Goal: Register for event/course

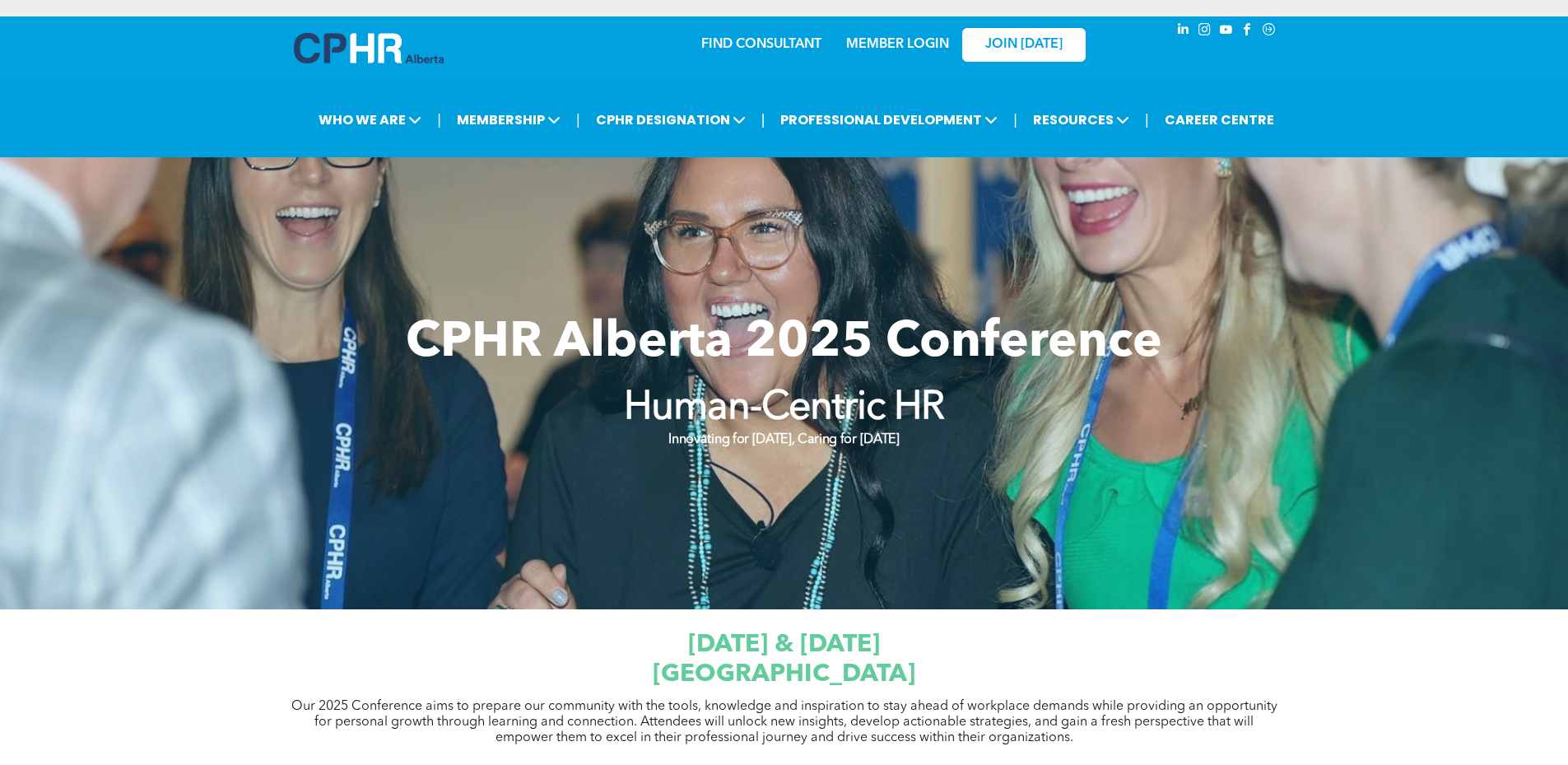
scroll to position [494, 0]
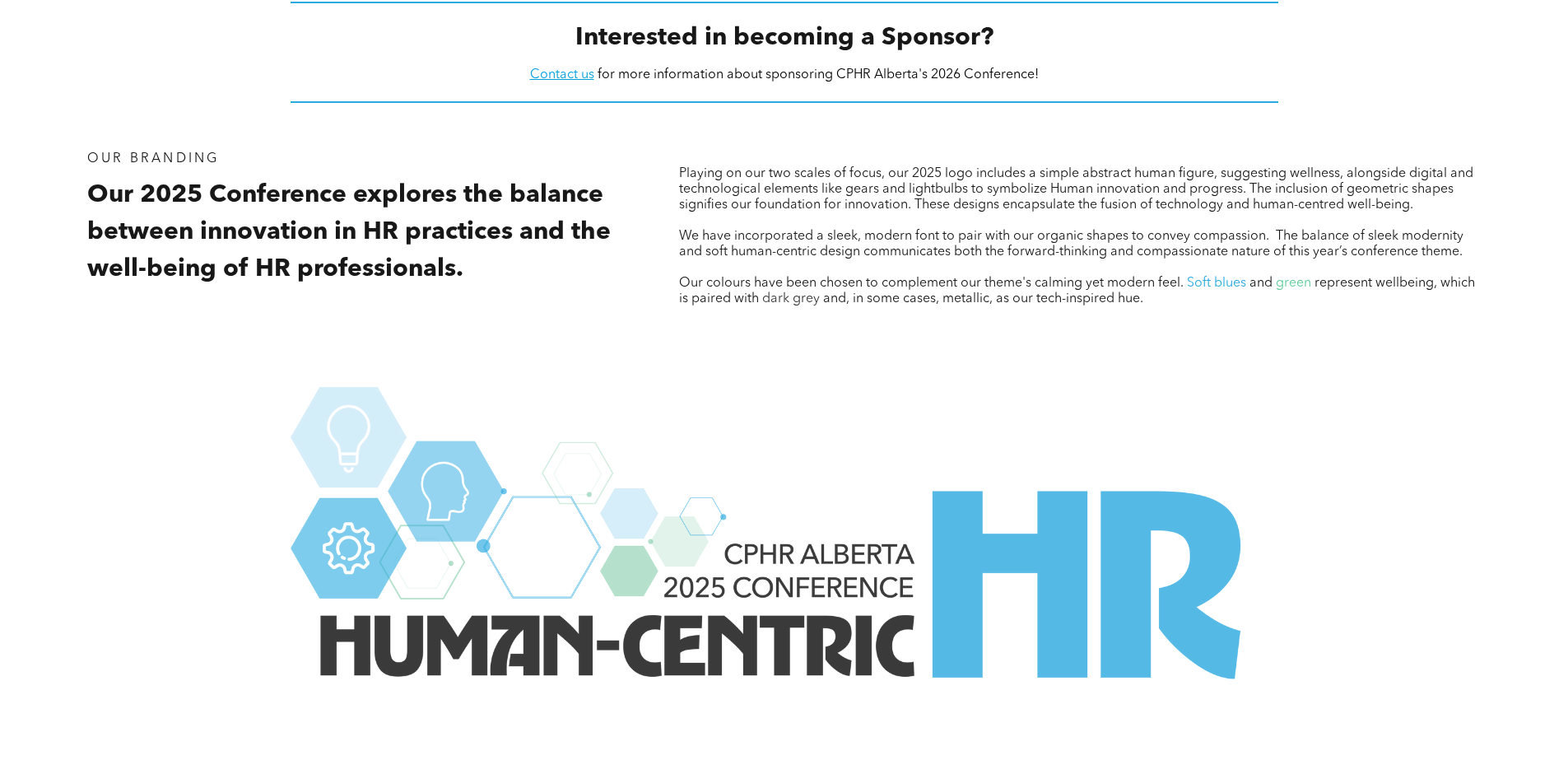
scroll to position [2197, 0]
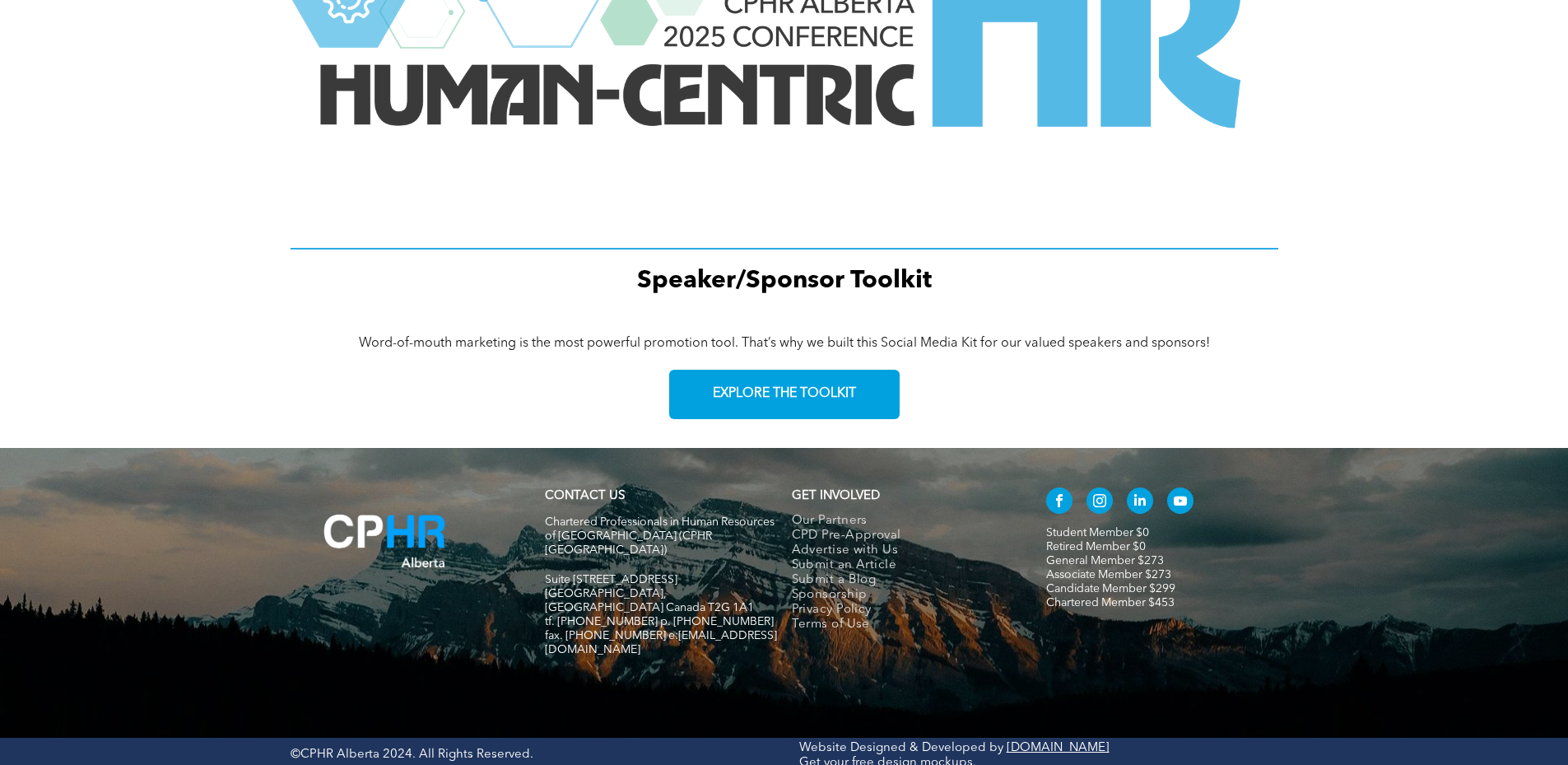
click at [386, 549] on img at bounding box center [385, 540] width 189 height 121
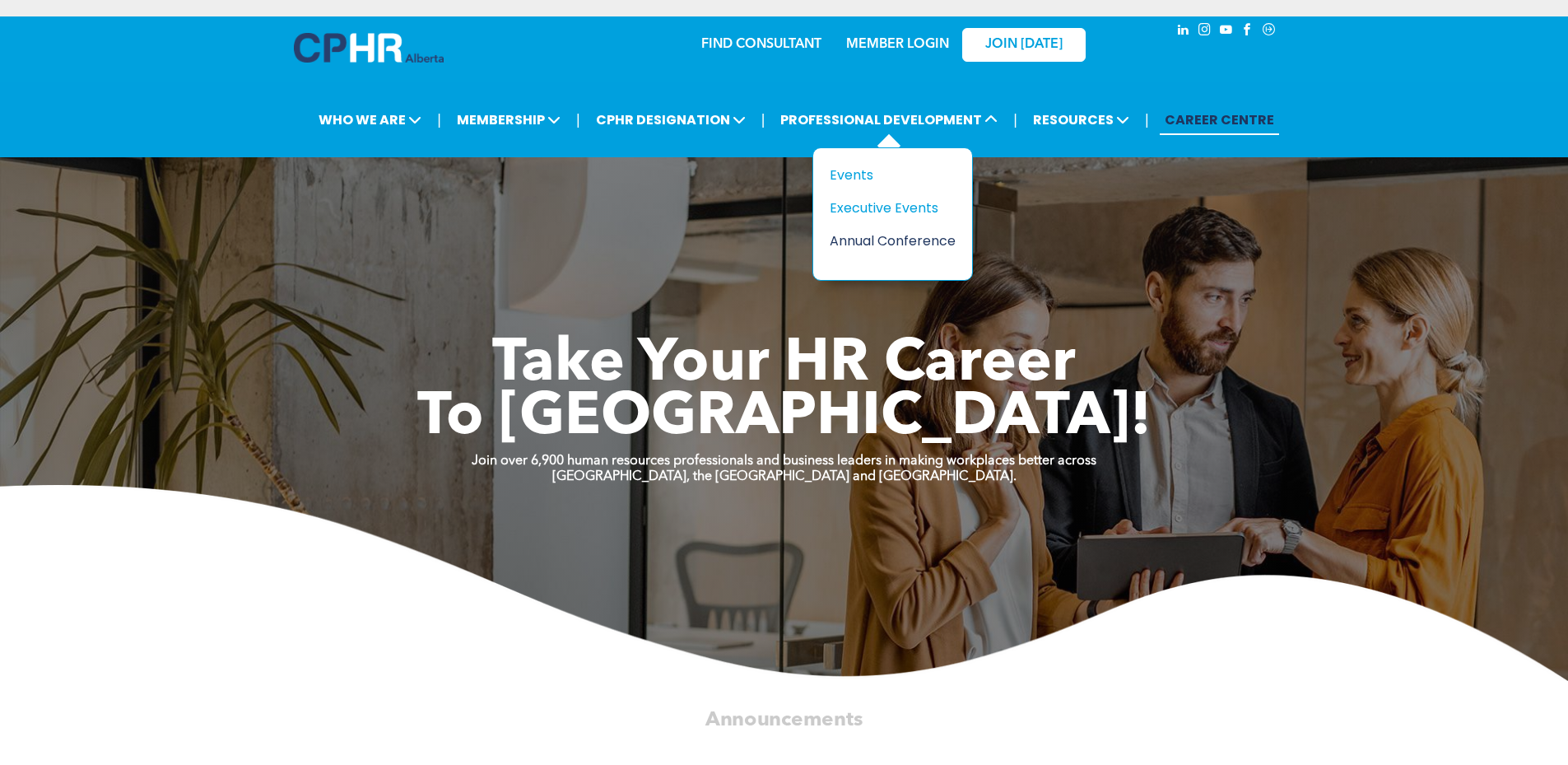
click at [887, 238] on div "Annual Conference" at bounding box center [887, 240] width 114 height 20
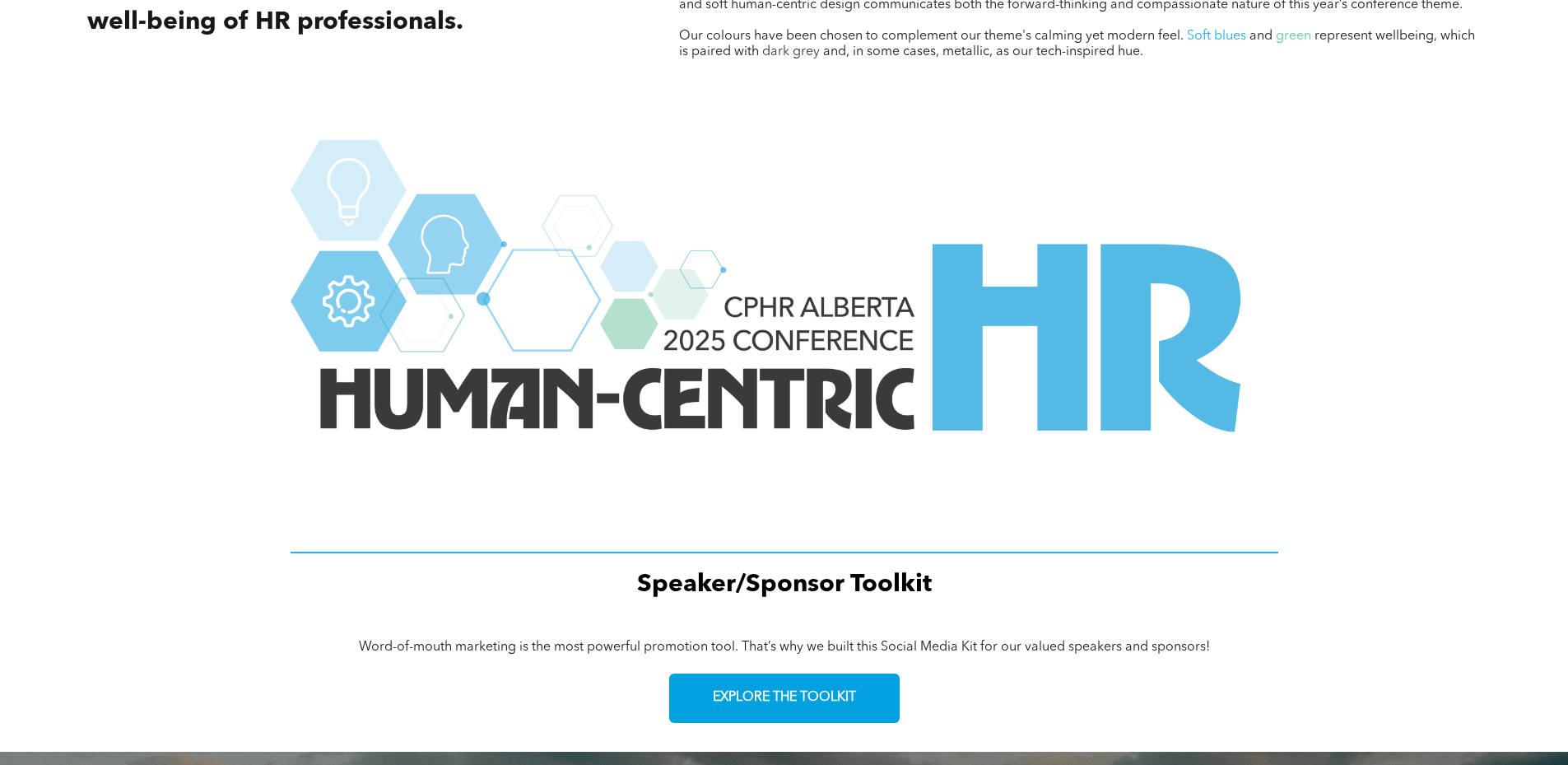
scroll to position [2197, 0]
